Goal: Navigation & Orientation: Find specific page/section

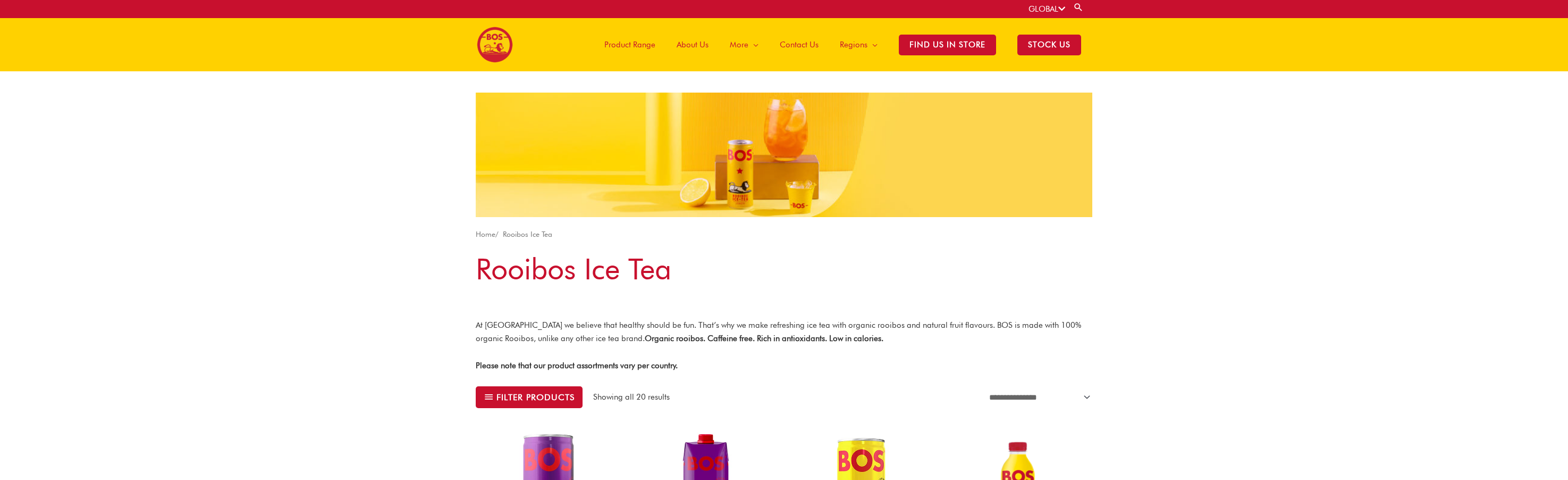
click at [643, 44] on span "Product Range" at bounding box center [630, 44] width 51 height 32
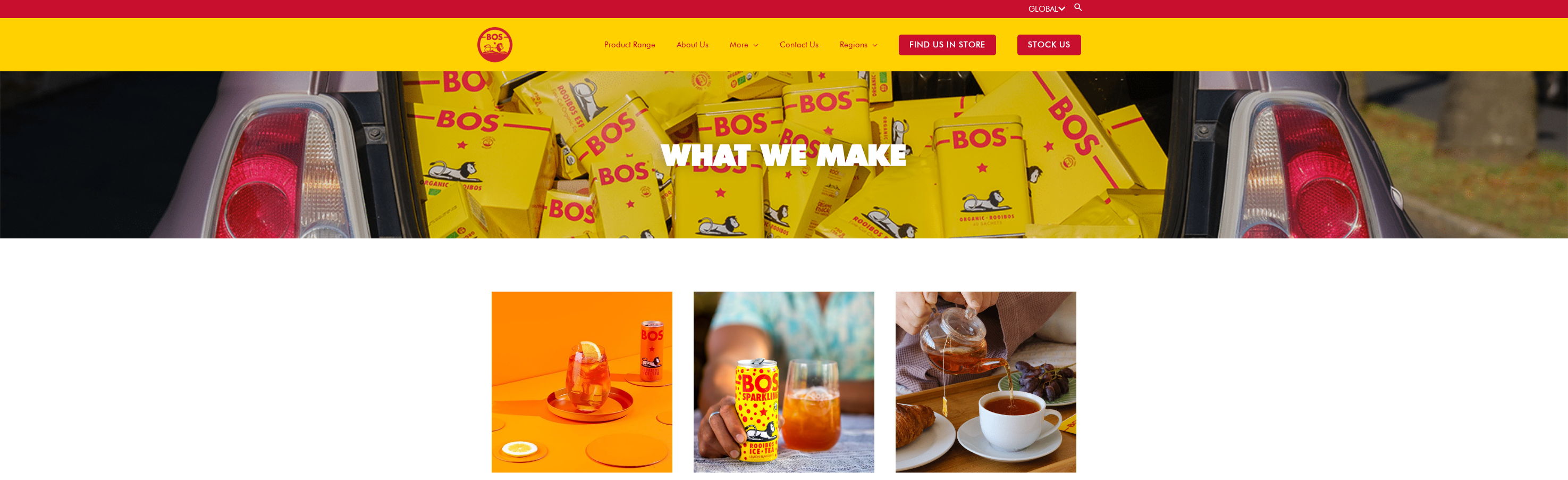
click at [638, 45] on span "Product Range" at bounding box center [630, 44] width 51 height 32
click at [640, 42] on span "Product Range" at bounding box center [630, 44] width 51 height 32
click at [646, 46] on span "Product Range" at bounding box center [630, 44] width 51 height 32
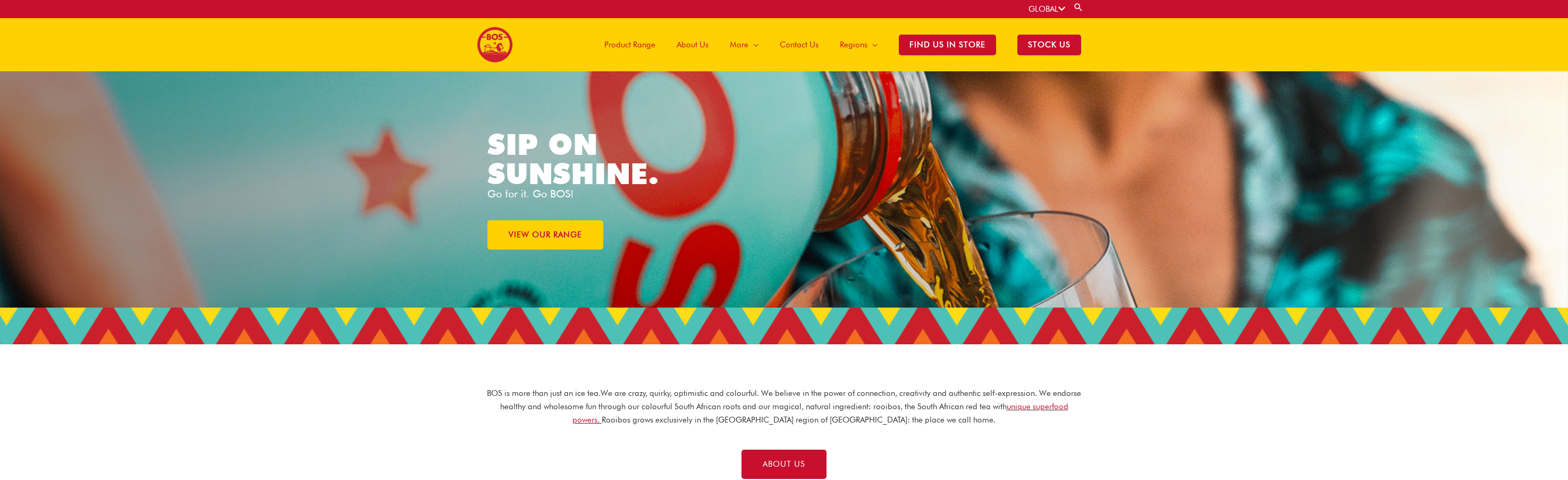
click at [651, 43] on span "Product Range" at bounding box center [630, 44] width 51 height 32
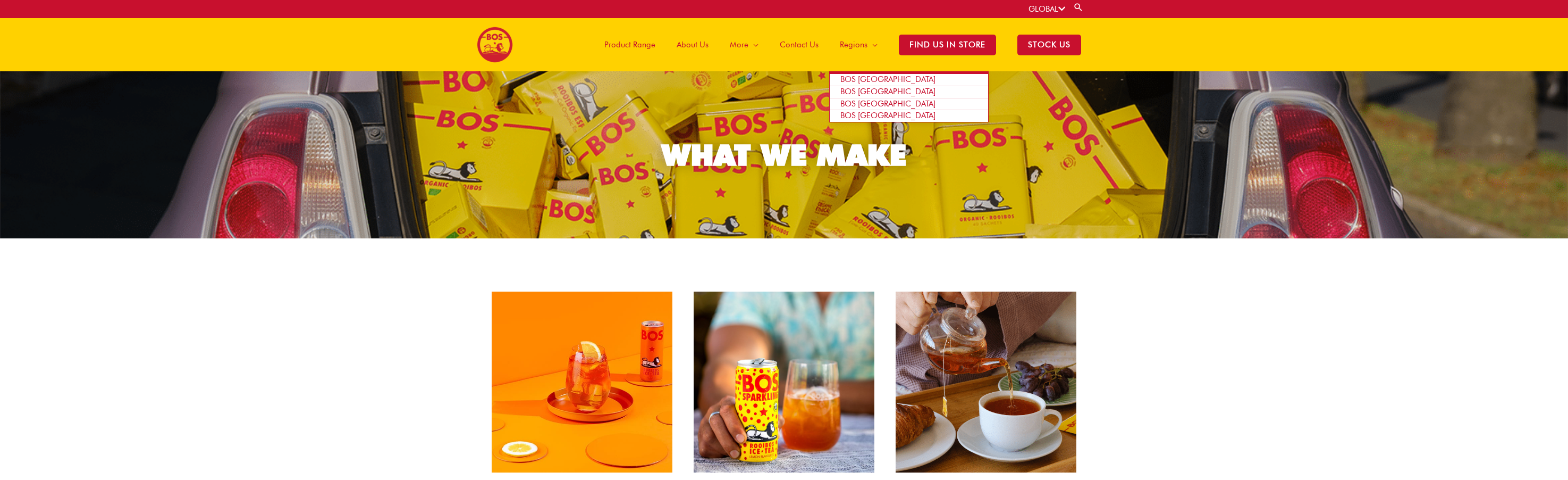
click at [880, 89] on span "BOS [GEOGRAPHIC_DATA]" at bounding box center [887, 91] width 95 height 10
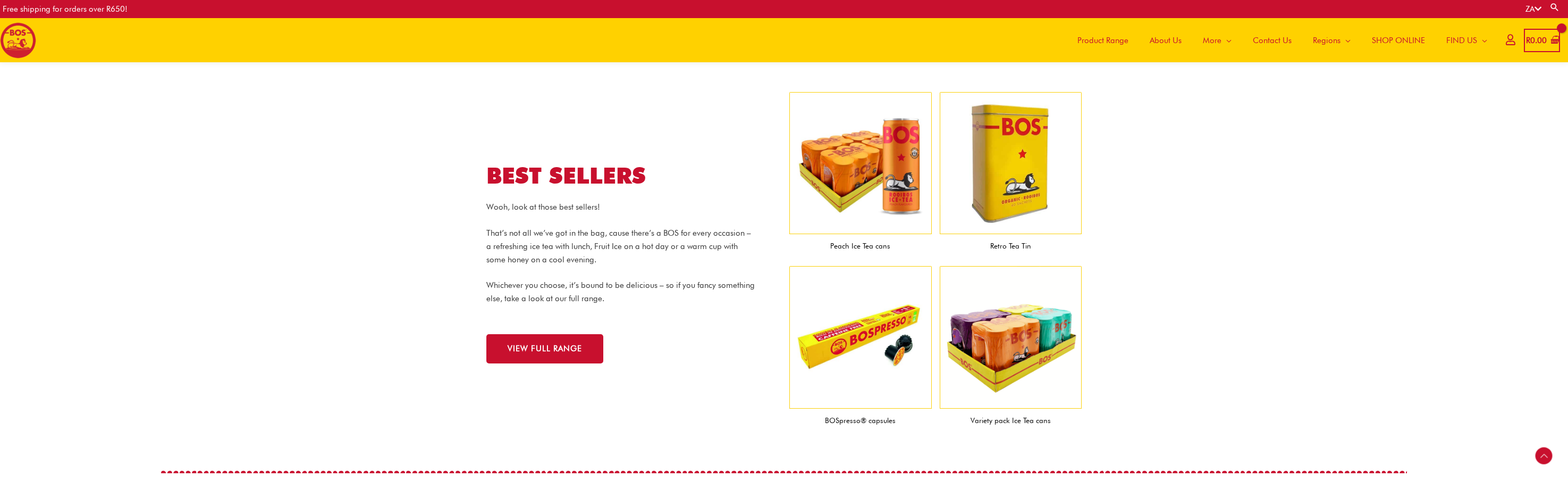
scroll to position [980, 0]
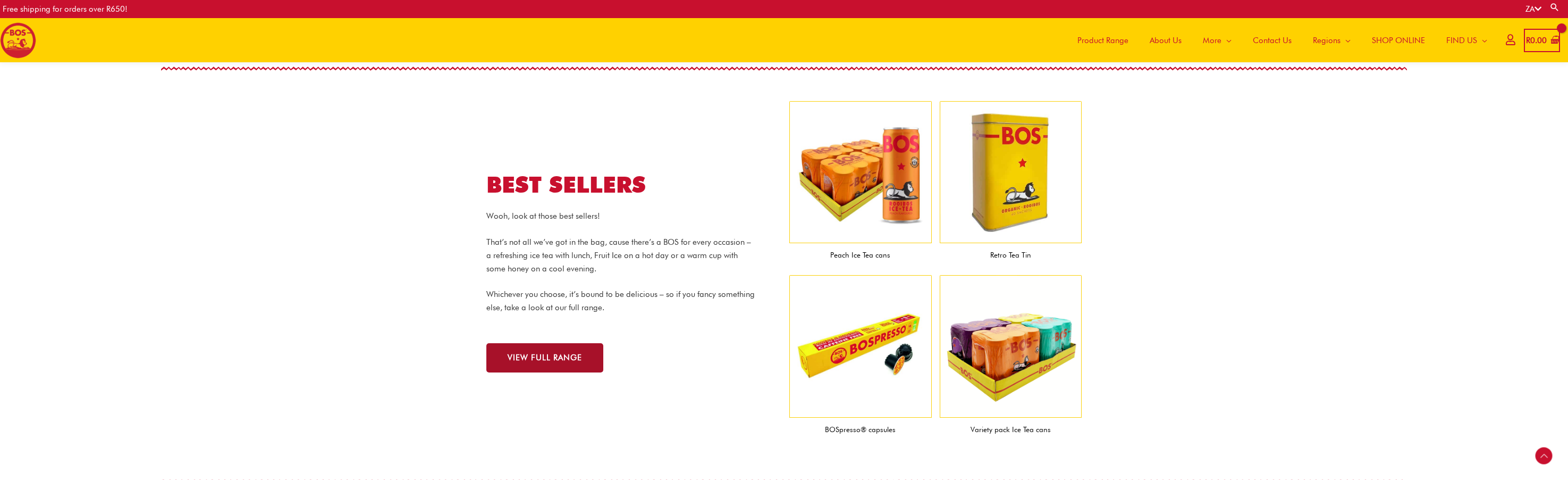
click at [578, 354] on span "VIEW FULL RANGE" at bounding box center [544, 357] width 74 height 8
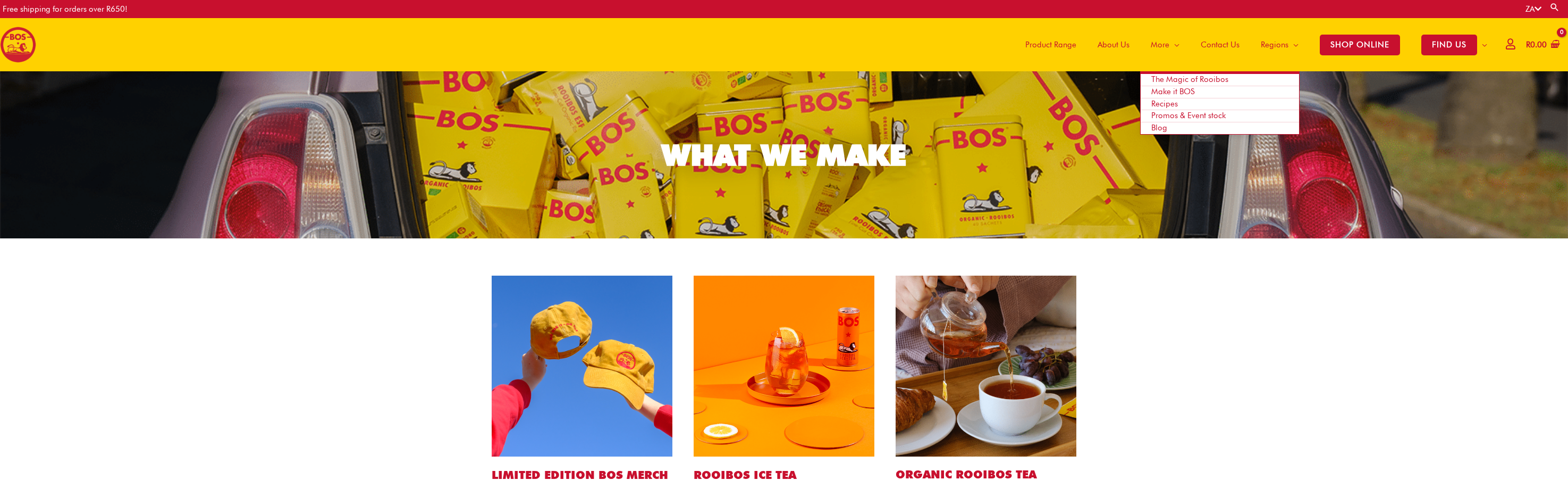
click at [1166, 104] on span "Recipes" at bounding box center [1165, 103] width 27 height 10
